Goal: Task Accomplishment & Management: Manage account settings

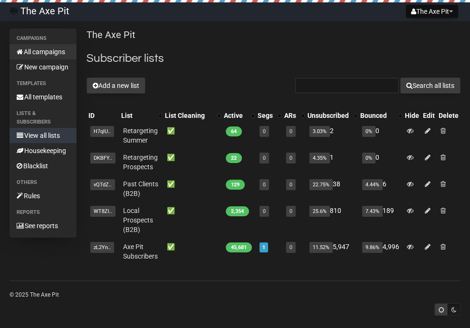
click at [39, 50] on link "All campaigns" at bounding box center [43, 51] width 67 height 15
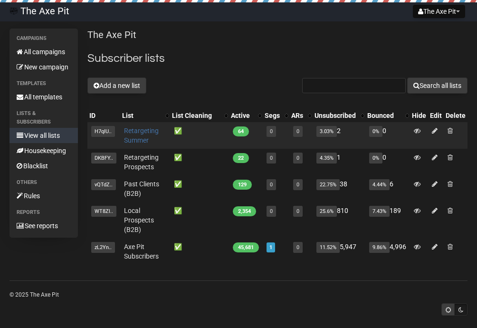
click at [132, 127] on link "Retargeting Summer" at bounding box center [141, 135] width 35 height 17
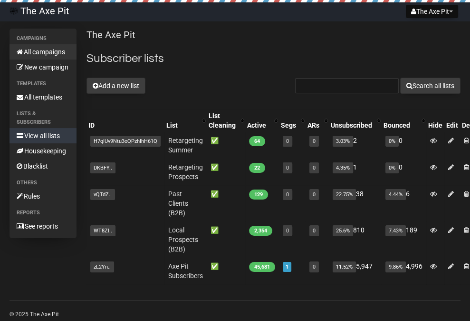
click at [54, 51] on link "All campaigns" at bounding box center [43, 51] width 67 height 15
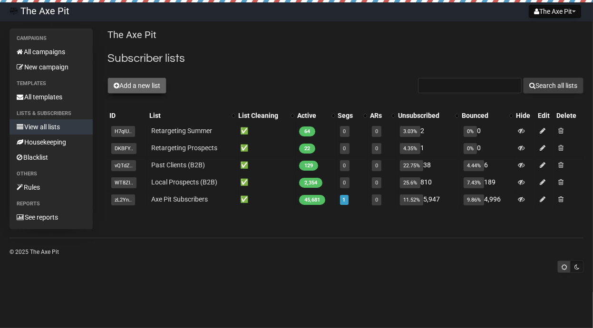
click at [150, 85] on button "Add a new list" at bounding box center [136, 86] width 59 height 16
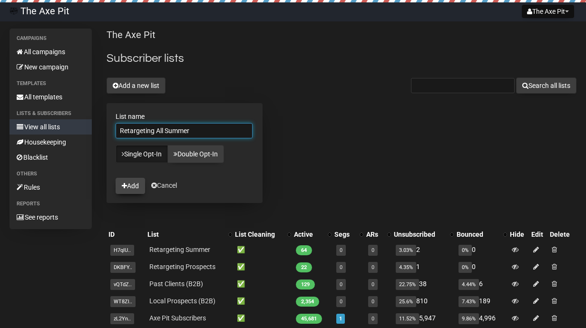
type input "Retargeting All Summer"
click at [133, 186] on button "Add" at bounding box center [130, 186] width 29 height 16
